Goal: Task Accomplishment & Management: Use online tool/utility

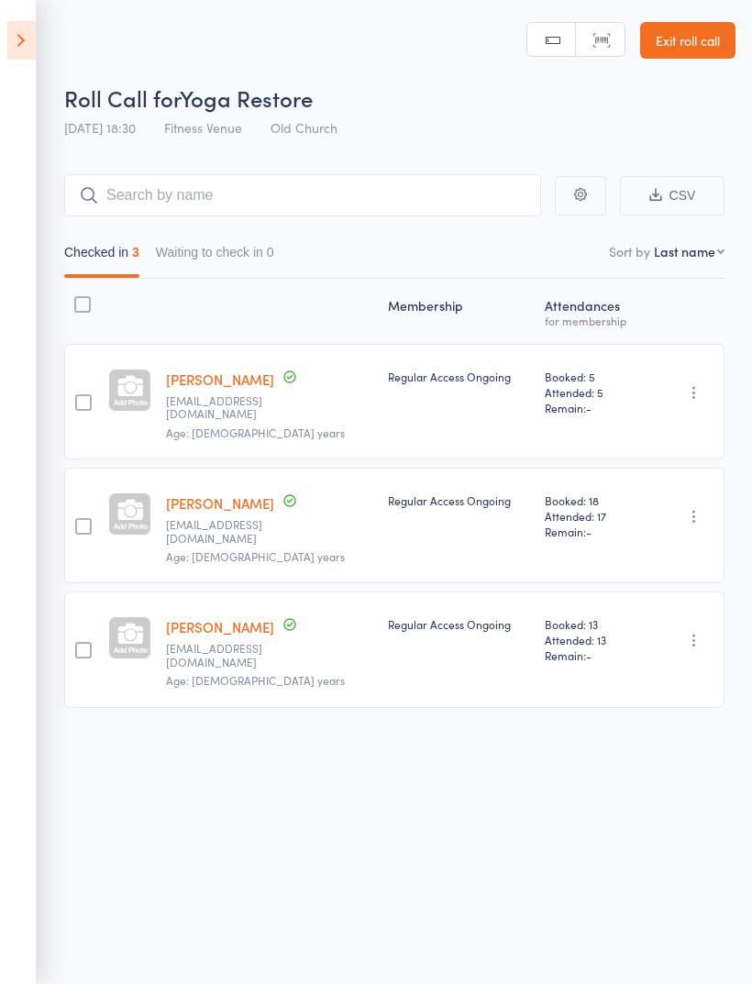
click at [24, 39] on icon at bounding box center [21, 40] width 28 height 39
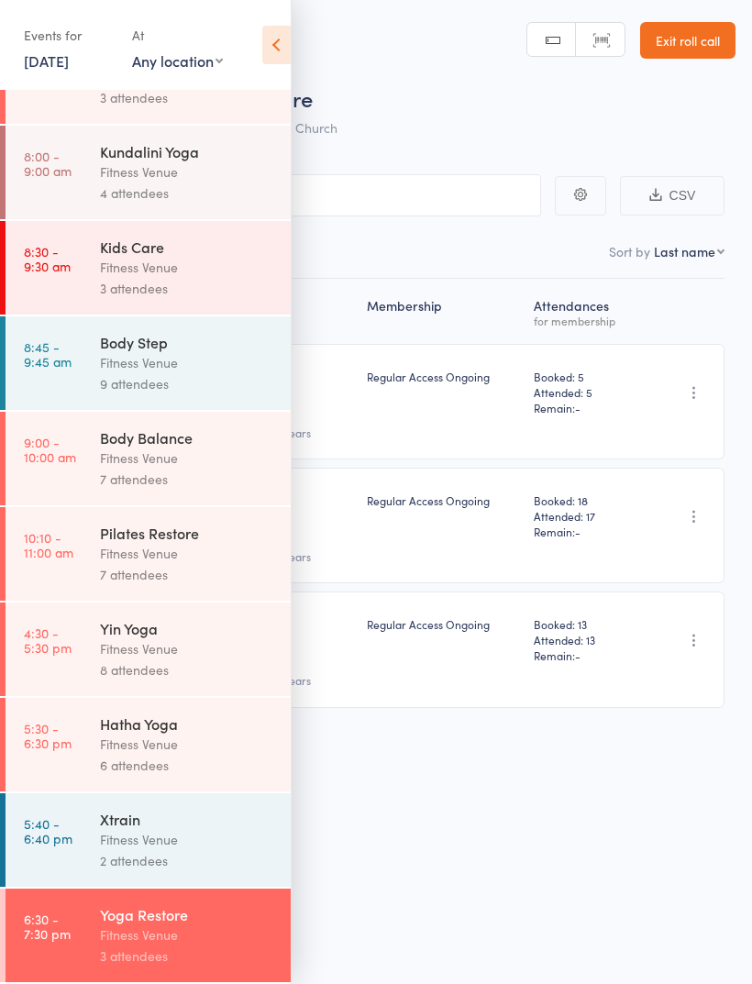
click at [432, 760] on div "Roll Call for Yoga Restore [DATE] 18:30 Fitness Venue Old Church Manual search …" at bounding box center [376, 492] width 752 height 984
click at [264, 53] on icon at bounding box center [276, 45] width 28 height 39
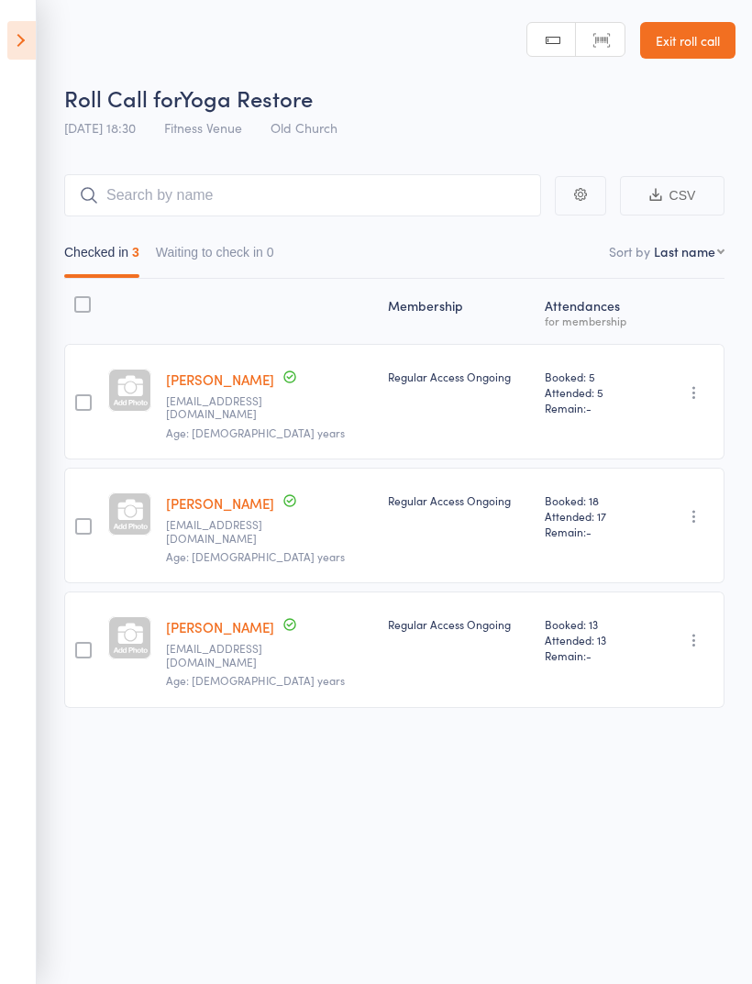
click at [20, 38] on icon at bounding box center [21, 40] width 28 height 39
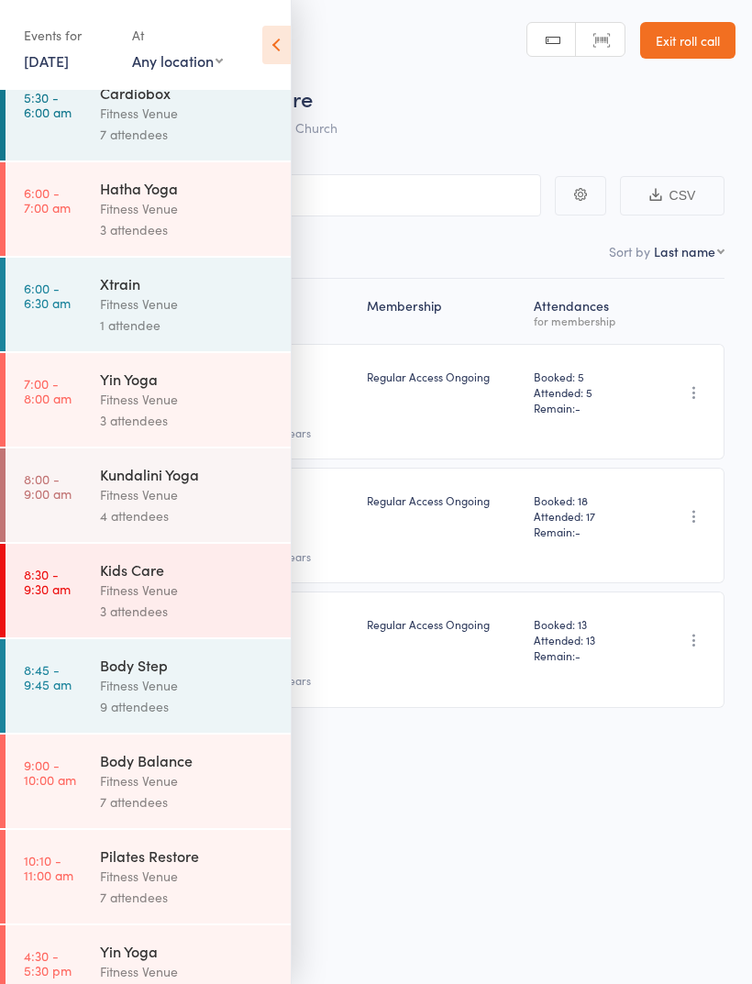
scroll to position [8, 0]
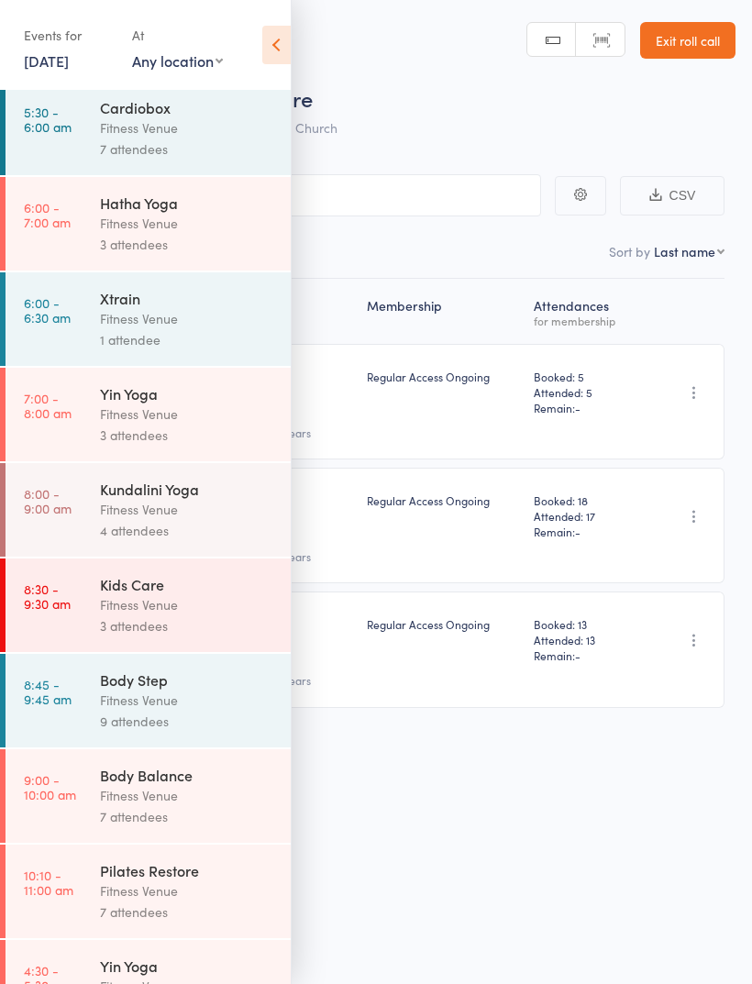
click at [477, 108] on div "Roll Call for Yoga Restore" at bounding box center [399, 98] width 671 height 30
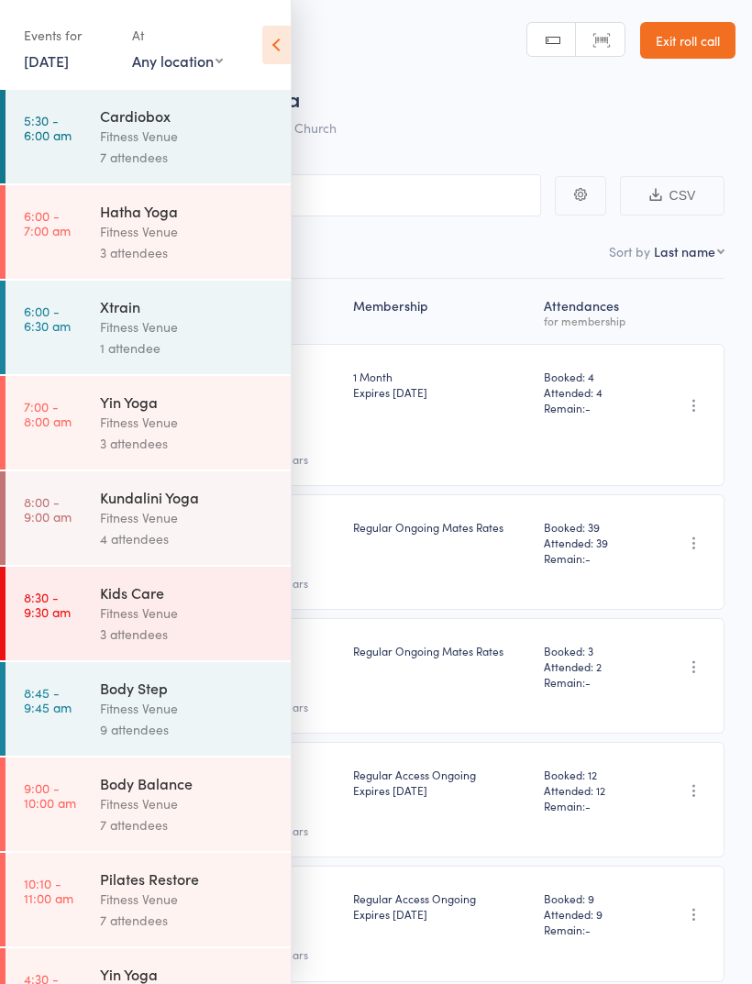
click at [262, 62] on icon at bounding box center [276, 45] width 28 height 39
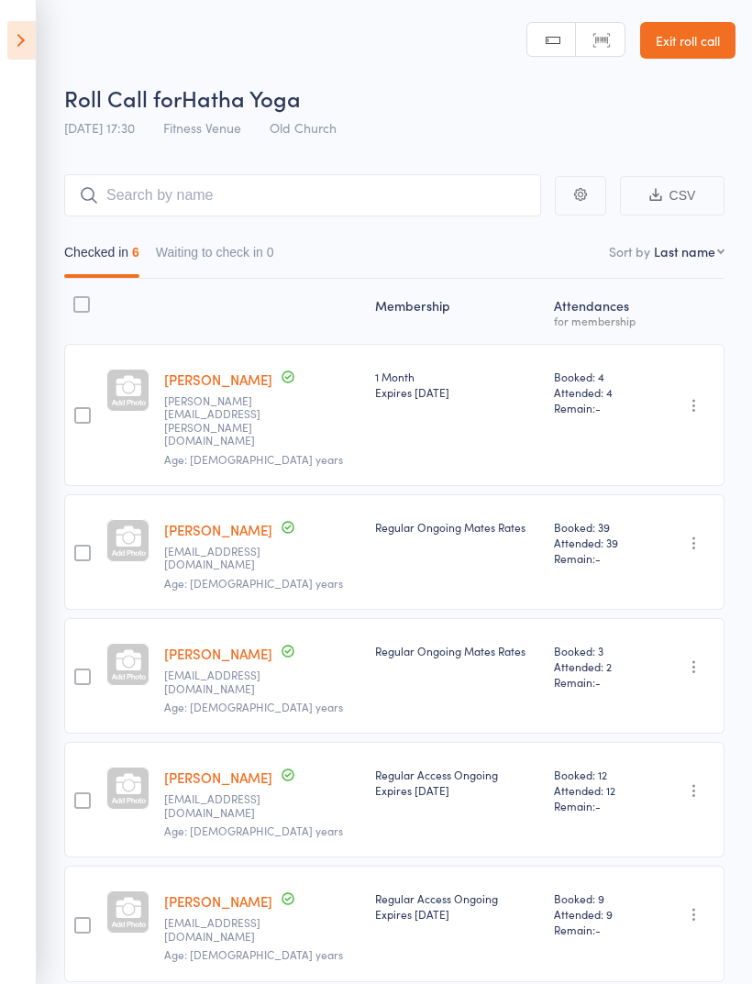
click at [11, 42] on icon at bounding box center [21, 40] width 28 height 39
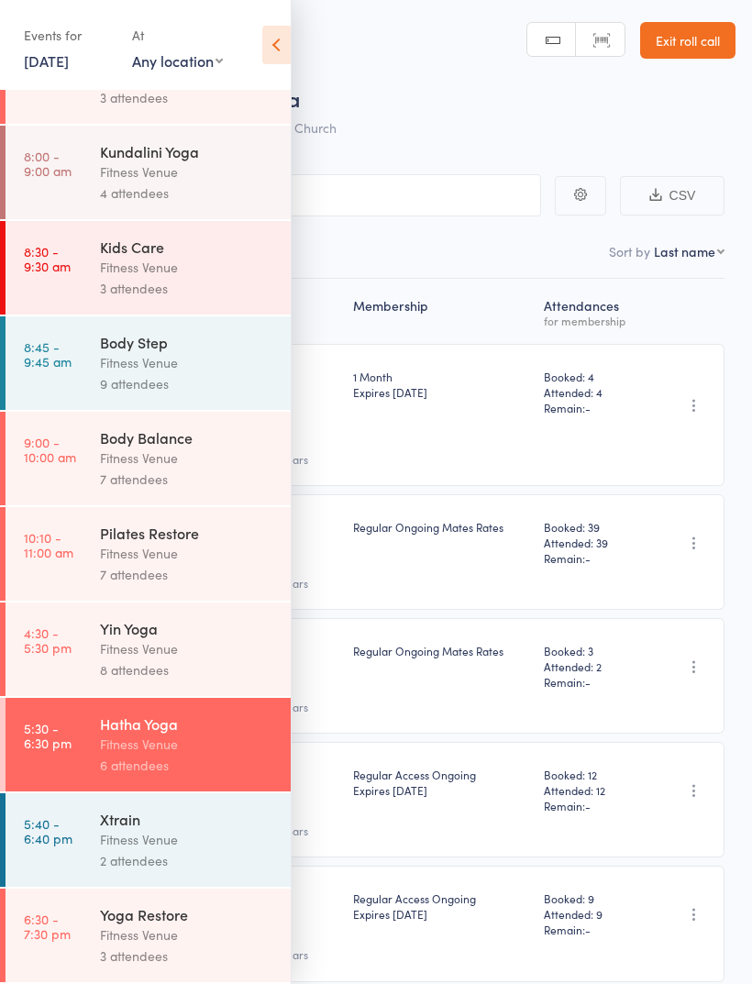
scroll to position [369, 0]
click at [69, 62] on link "[DATE]" at bounding box center [46, 60] width 45 height 20
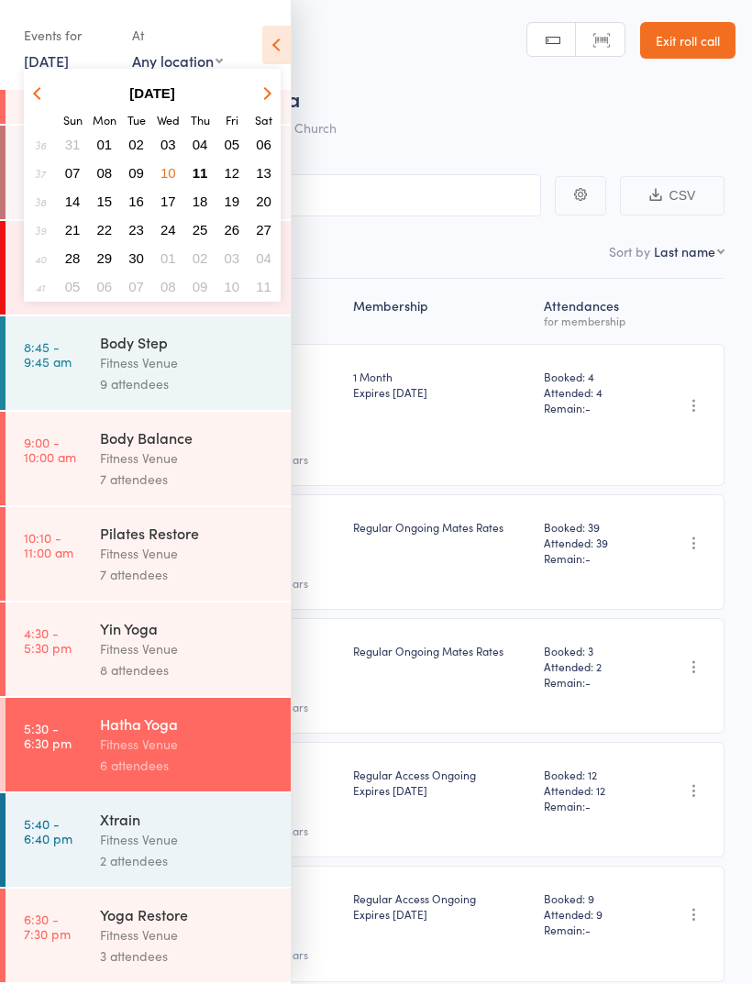
click at [209, 171] on button "11" at bounding box center [200, 172] width 28 height 25
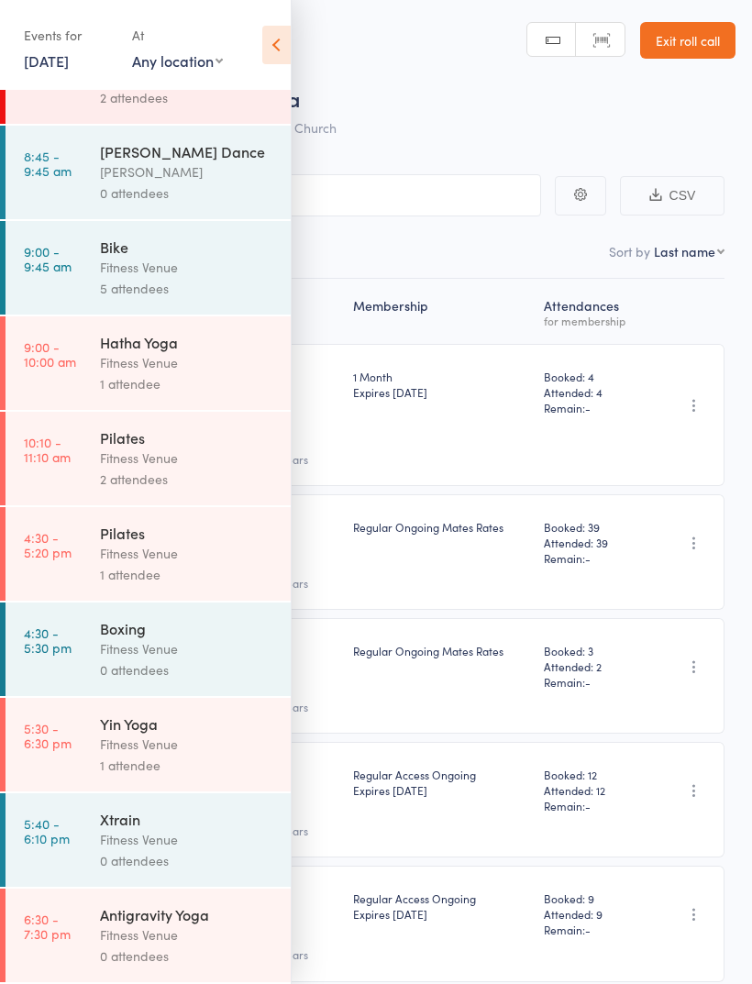
click at [213, 161] on div "[PERSON_NAME]" at bounding box center [187, 171] width 175 height 21
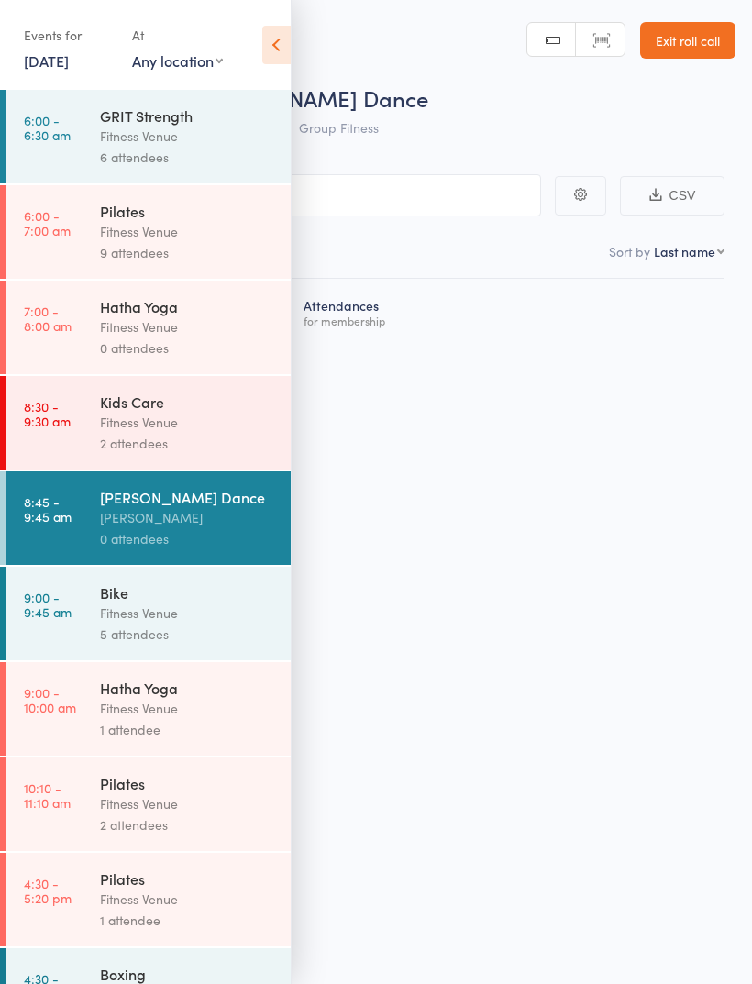
click at [482, 490] on div "Roll Call for [PERSON_NAME] Dance [DATE] 08:45 [PERSON_NAME] Group Fitness Manu…" at bounding box center [376, 492] width 752 height 984
click at [493, 200] on input "search" at bounding box center [284, 195] width 513 height 42
click at [270, 42] on icon at bounding box center [276, 45] width 28 height 39
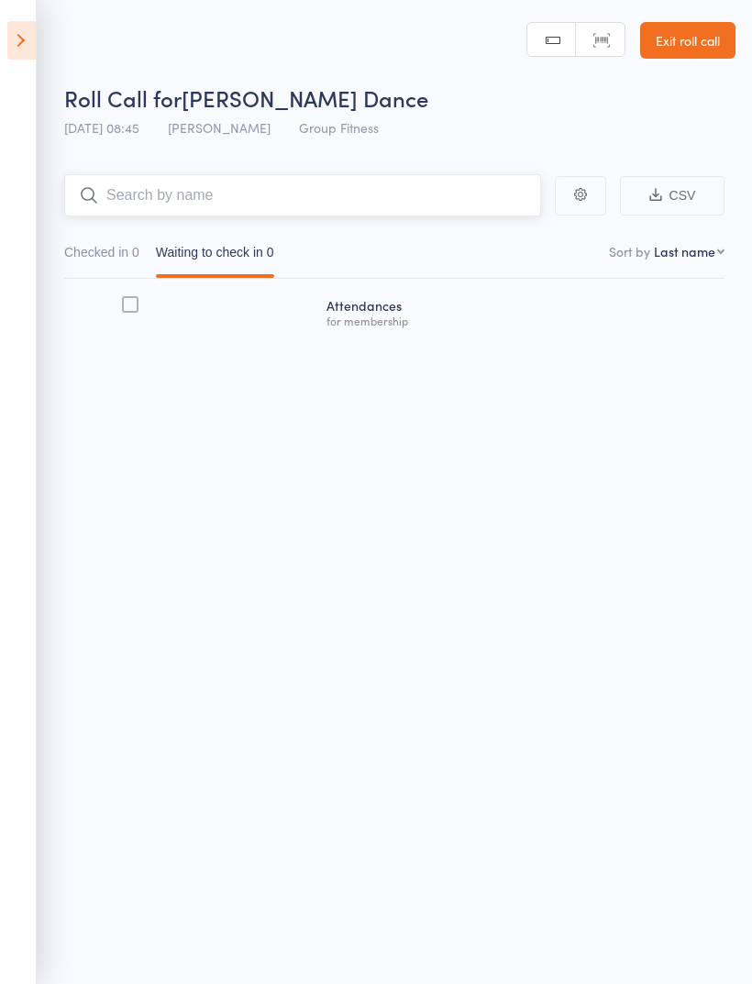
click at [197, 180] on input "search" at bounding box center [302, 195] width 477 height 42
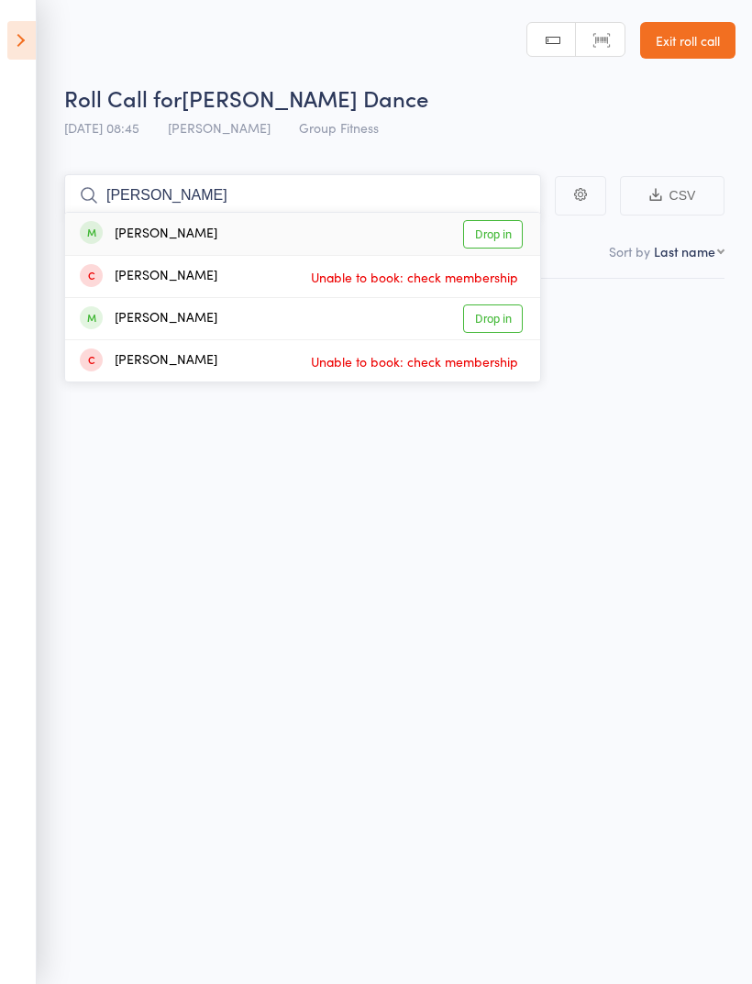
type input "[PERSON_NAME]"
click at [497, 235] on link "Drop in" at bounding box center [493, 234] width 60 height 28
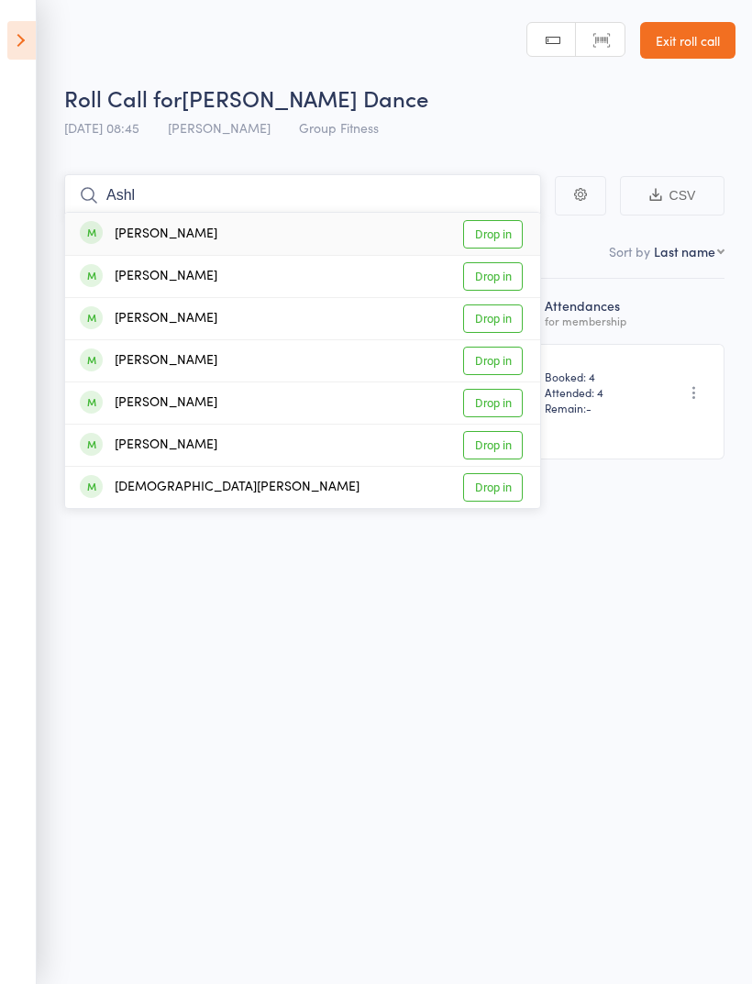
type input "Ashl"
click at [500, 283] on link "Drop in" at bounding box center [493, 276] width 60 height 28
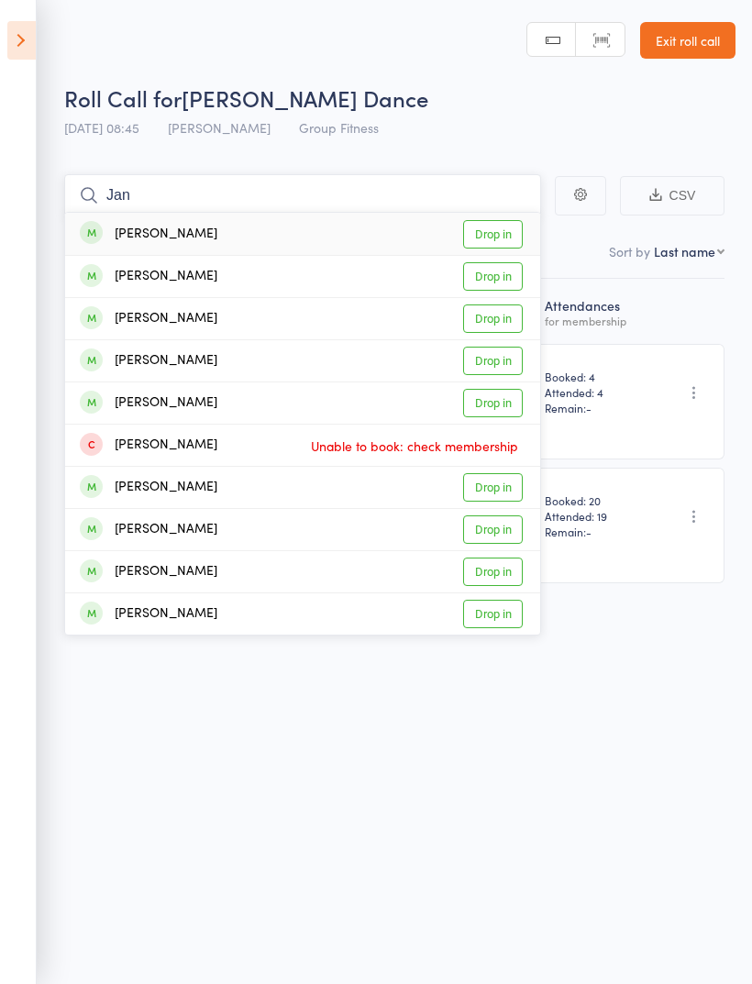
type input "Jan"
click at [496, 237] on link "Drop in" at bounding box center [493, 234] width 60 height 28
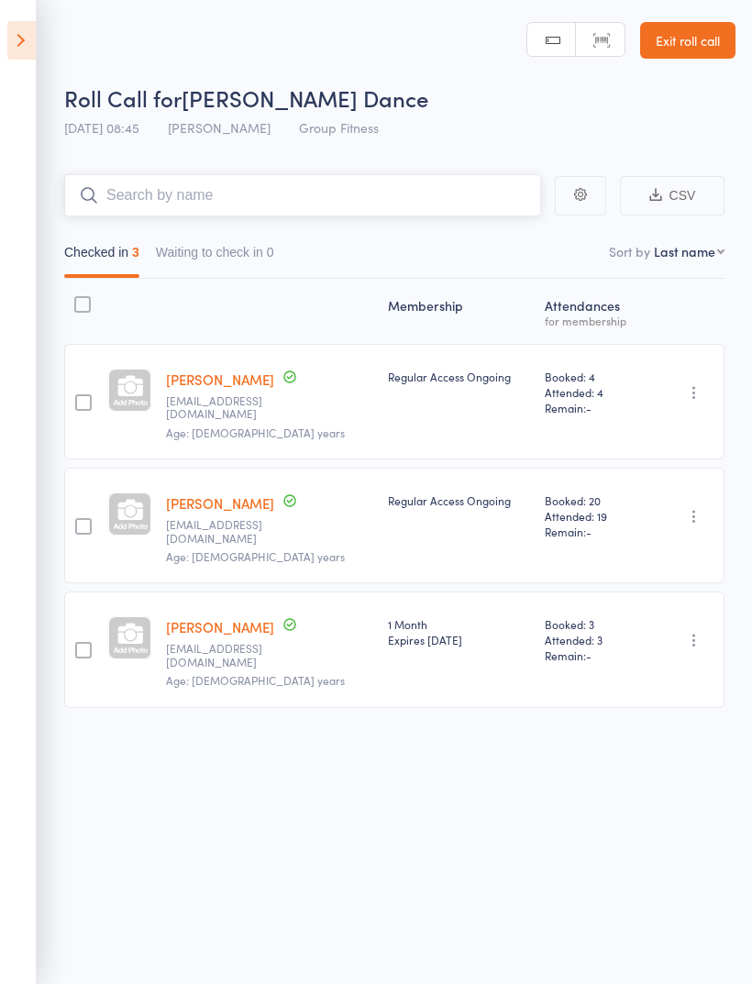
click at [193, 195] on input "search" at bounding box center [302, 195] width 477 height 42
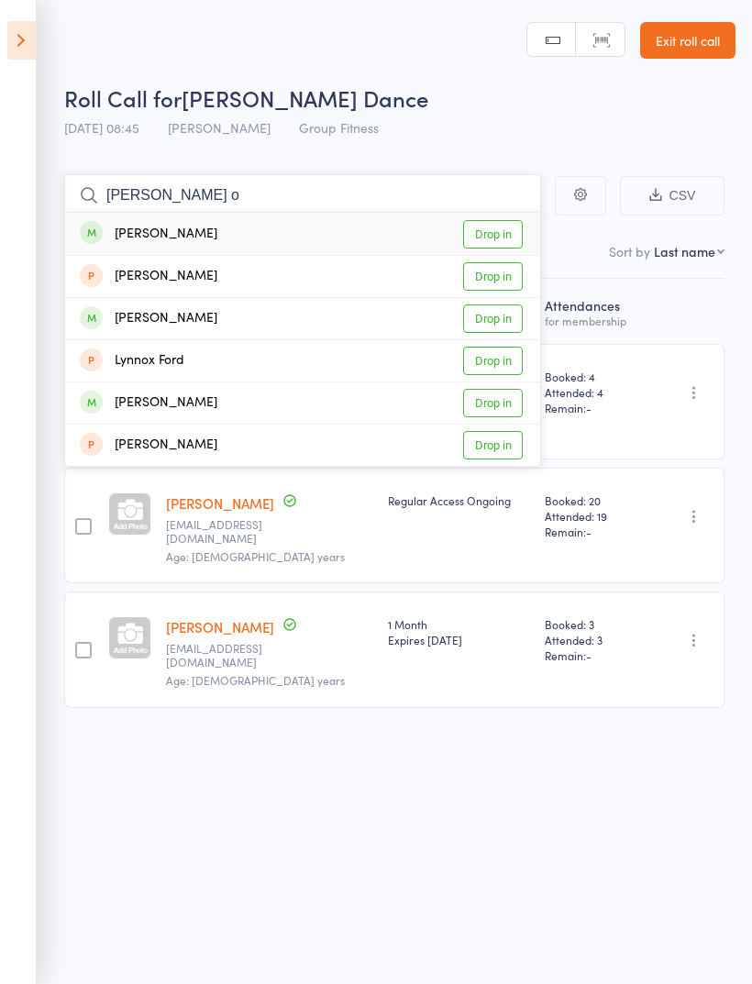
type input "[PERSON_NAME] o"
click at [494, 239] on link "Drop in" at bounding box center [493, 234] width 60 height 28
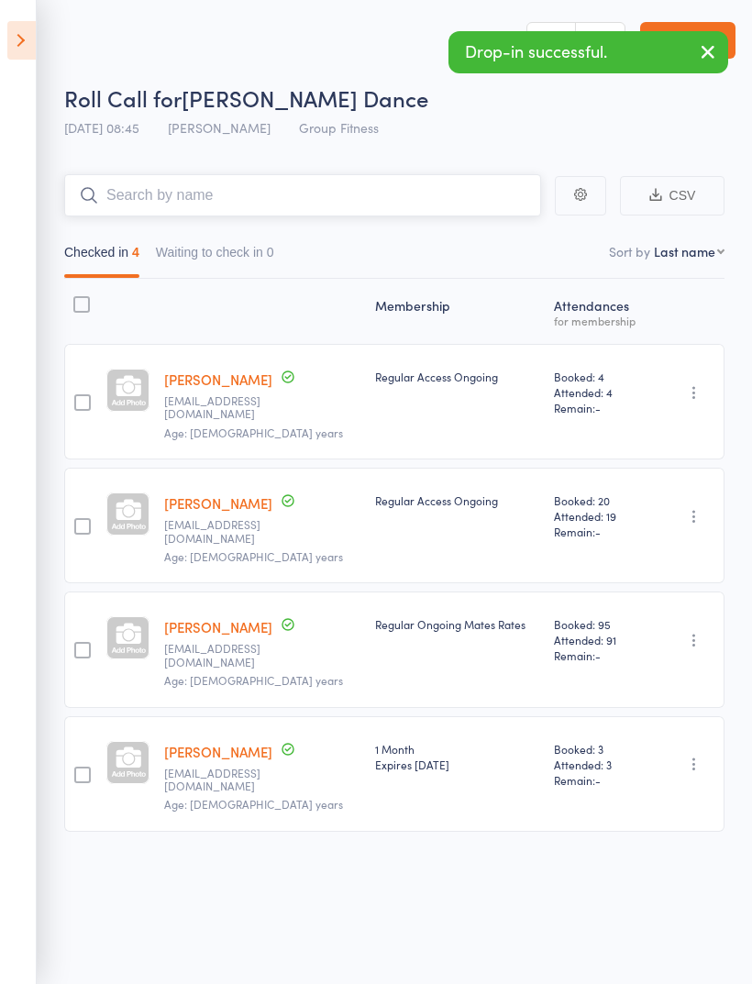
click at [175, 202] on input "search" at bounding box center [302, 195] width 477 height 42
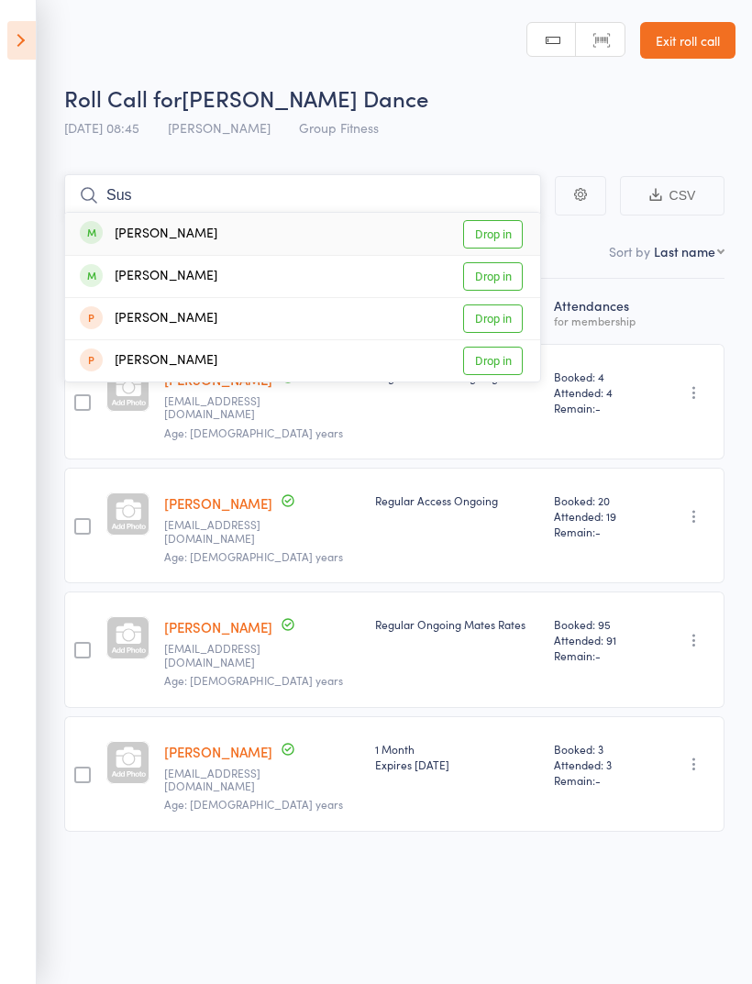
type input "Sus"
click at [504, 233] on link "Drop in" at bounding box center [493, 234] width 60 height 28
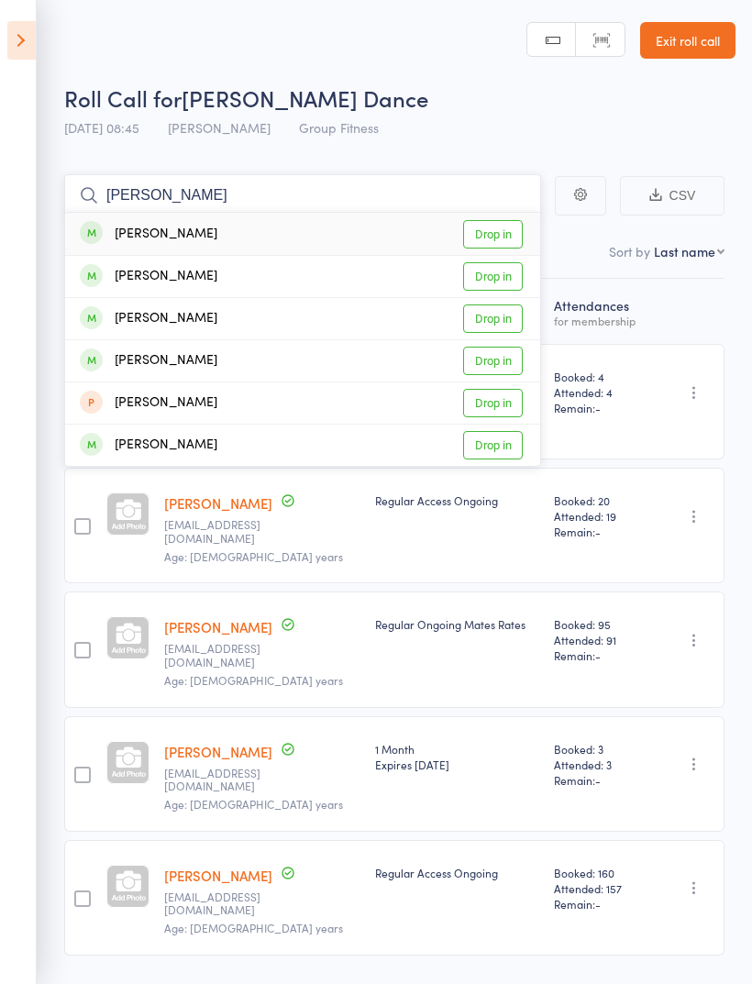
type input "[PERSON_NAME]"
click at [512, 282] on link "Drop in" at bounding box center [493, 276] width 60 height 28
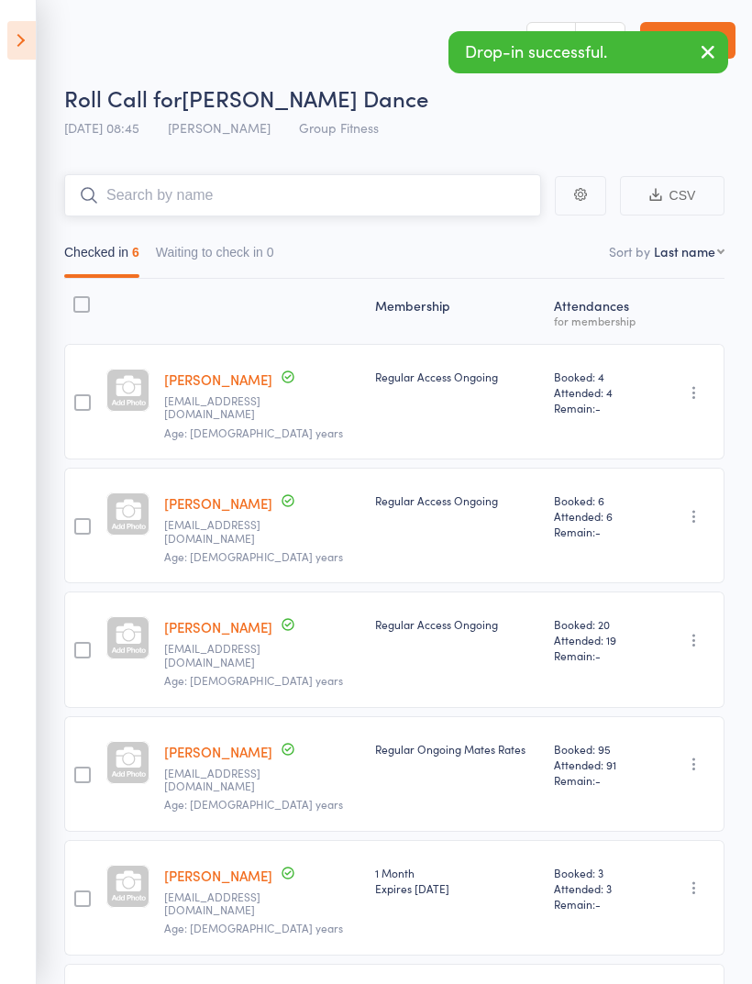
click at [194, 206] on input "search" at bounding box center [302, 195] width 477 height 42
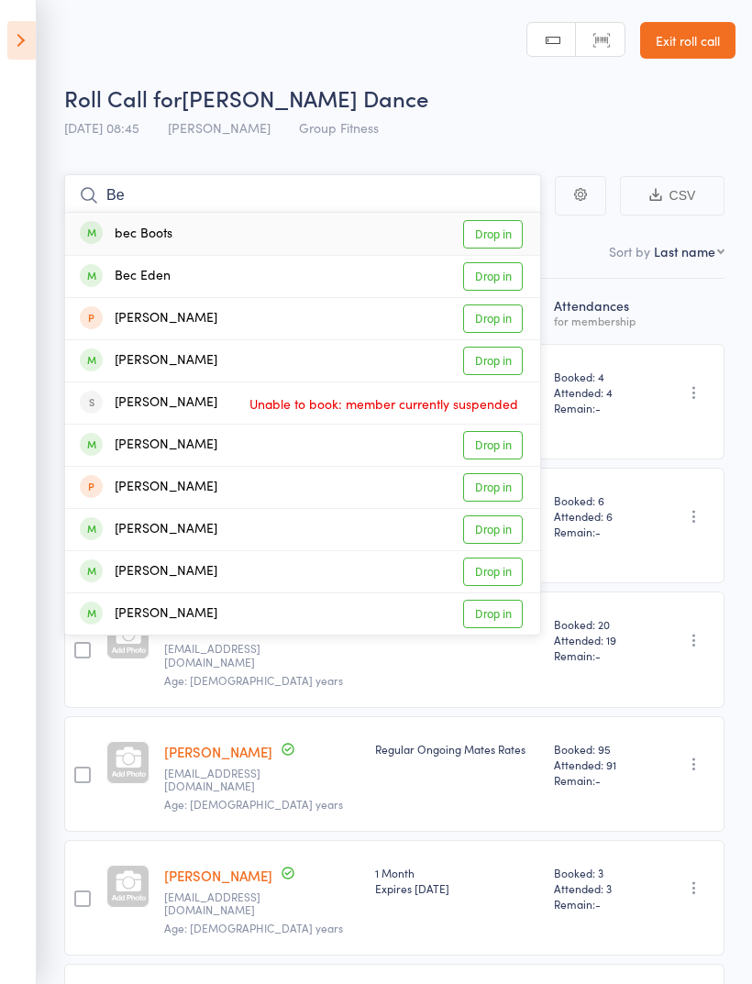
click at [186, 207] on input "Be" at bounding box center [302, 195] width 477 height 42
type input "B"
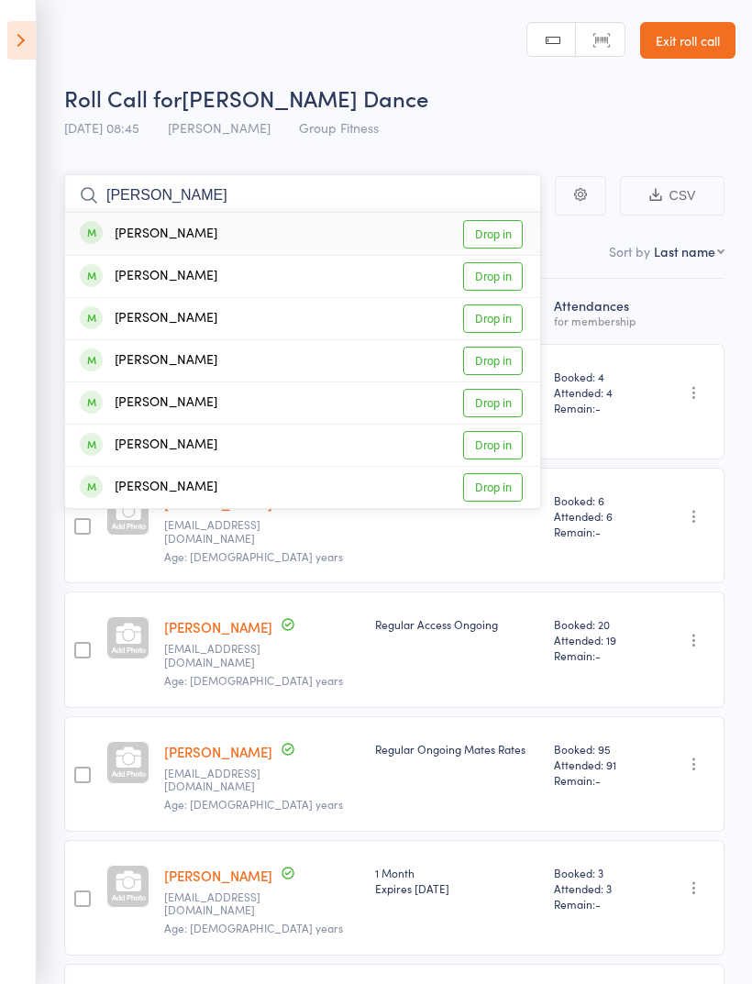
type input "[PERSON_NAME]"
click at [489, 239] on link "Drop in" at bounding box center [493, 234] width 60 height 28
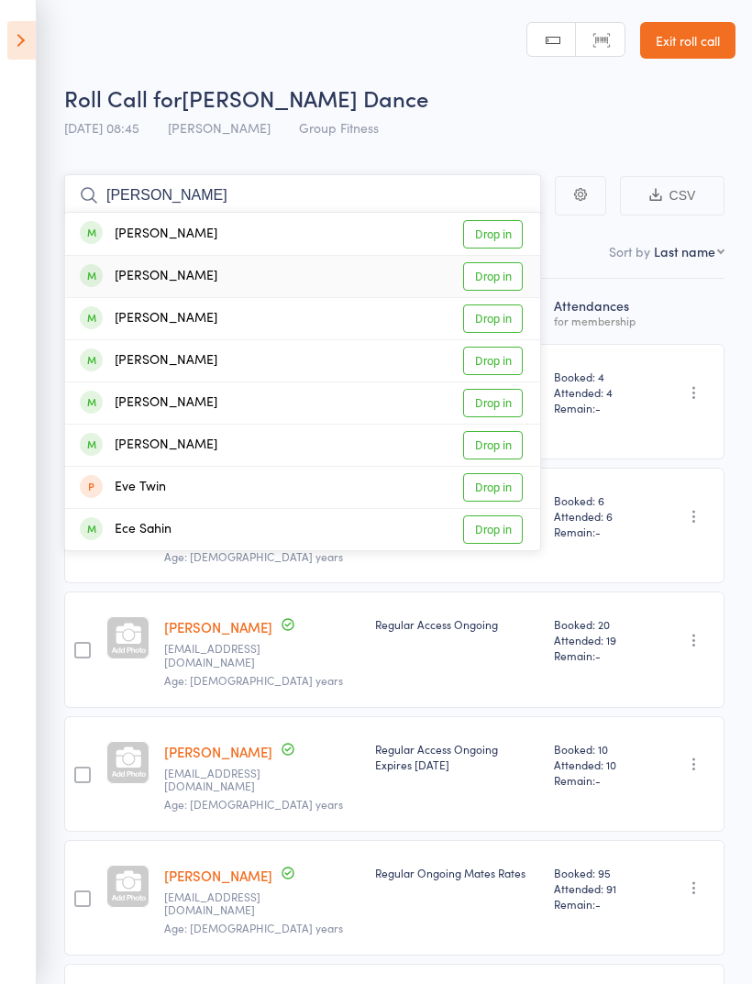
type input "[PERSON_NAME]"
click at [503, 276] on link "Drop in" at bounding box center [493, 276] width 60 height 28
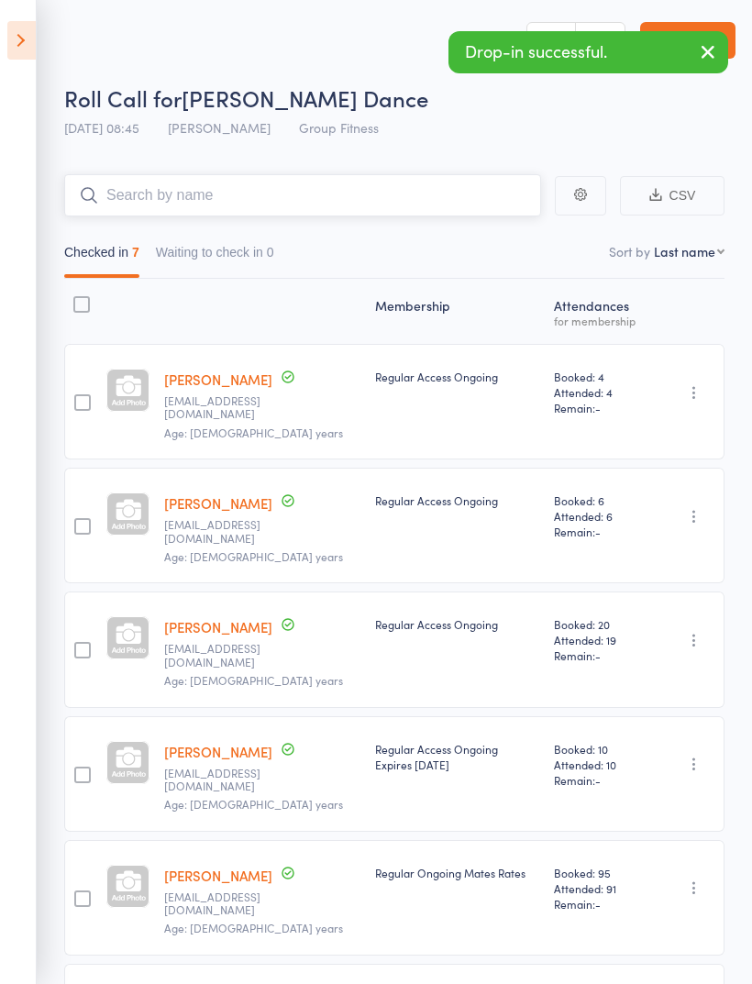
click at [174, 204] on input "search" at bounding box center [302, 195] width 477 height 42
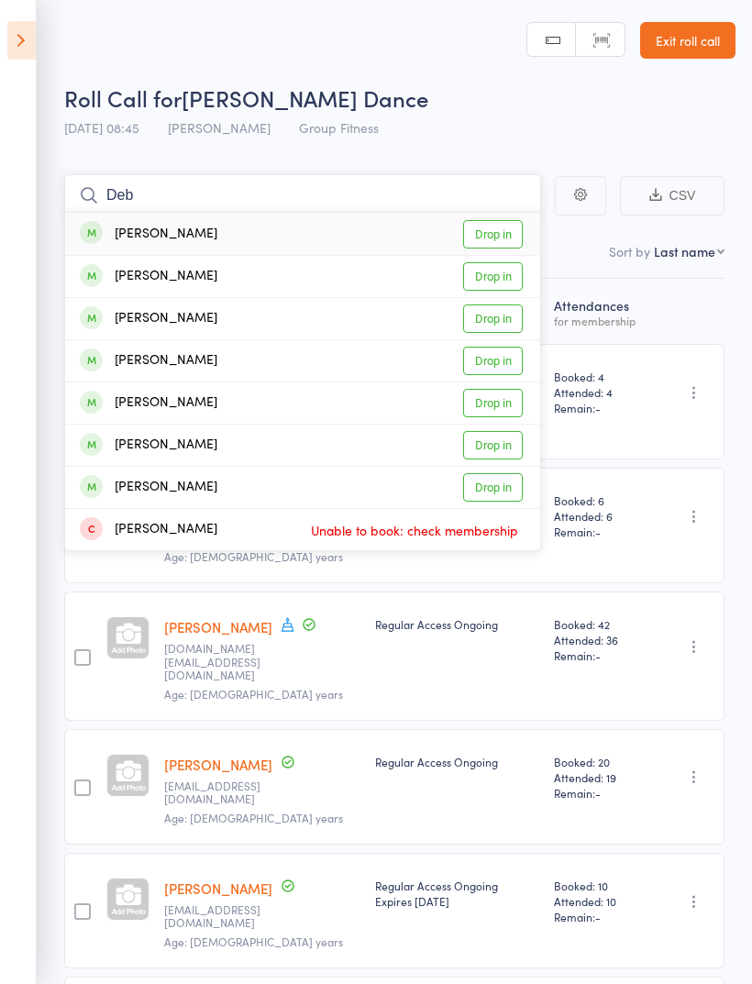
type input "Deb"
click at [495, 280] on link "Drop in" at bounding box center [493, 276] width 60 height 28
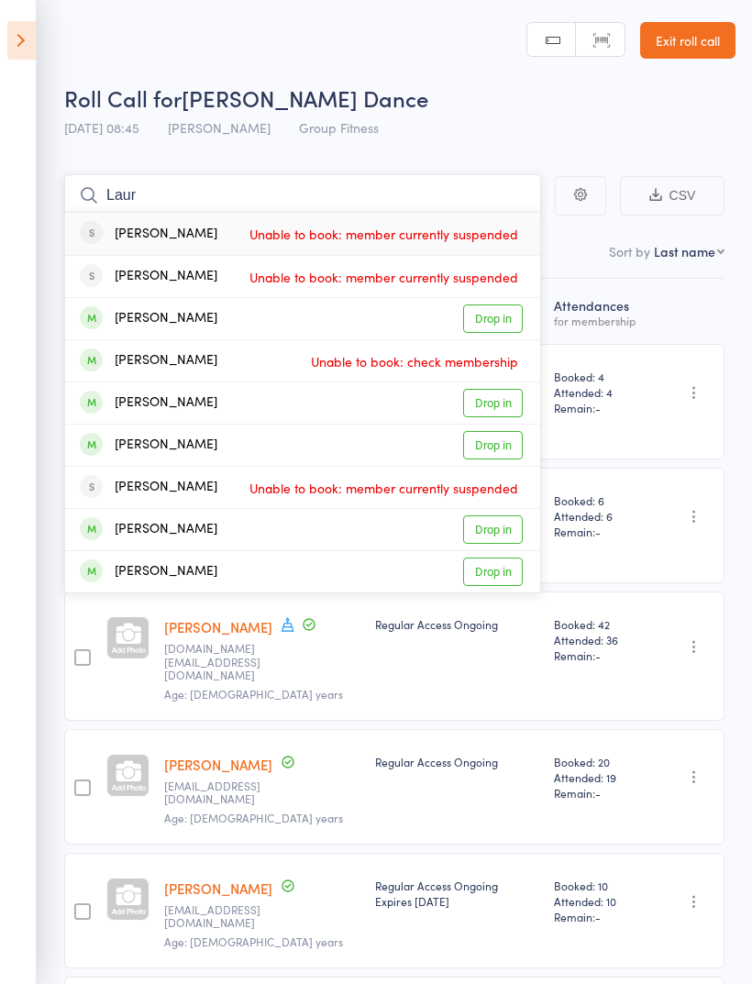
type input "Laur"
click at [503, 522] on link "Drop in" at bounding box center [493, 529] width 60 height 28
